Goal: Task Accomplishment & Management: Use online tool/utility

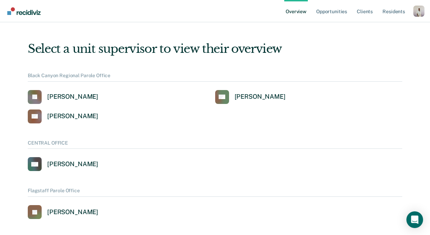
click at [423, 5] on div "Overview Opportunities Client s Resident s Profile How it works Log Out" at bounding box center [354, 11] width 140 height 22
click at [420, 8] on div "Profile dropdown button" at bounding box center [419, 11] width 11 height 11
click at [391, 28] on link "Profile" at bounding box center [391, 28] width 56 height 6
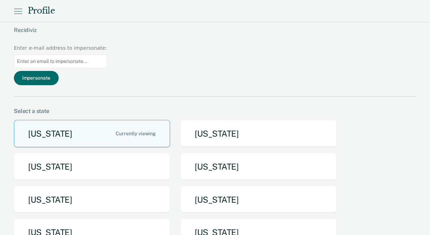
click at [107, 55] on input at bounding box center [60, 62] width 93 height 14
paste input "[PERSON_NAME][EMAIL_ADDRESS][PERSON_NAME][DOMAIN_NAME]"
type input "[PERSON_NAME][EMAIL_ADDRESS][PERSON_NAME][DOMAIN_NAME]"
click at [59, 71] on button "Impersonate" at bounding box center [36, 78] width 45 height 14
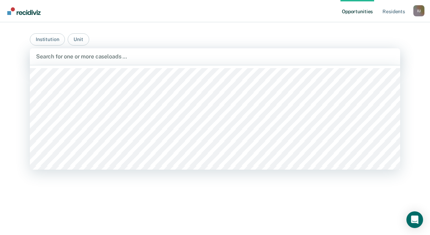
click at [139, 57] on div at bounding box center [215, 56] width 358 height 8
click at [151, 28] on main "Institution [GEOGRAPHIC_DATA], 1 of 553. 553 results available. Use Up and Down…" at bounding box center [215, 120] width 387 height 196
